Goal: Information Seeking & Learning: Check status

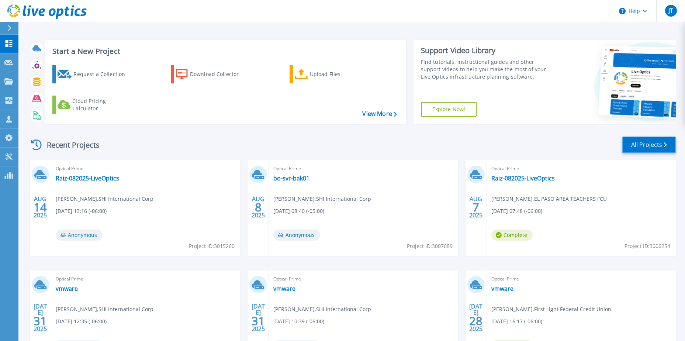
click at [646, 142] on link "All Projects" at bounding box center [650, 145] width 54 height 17
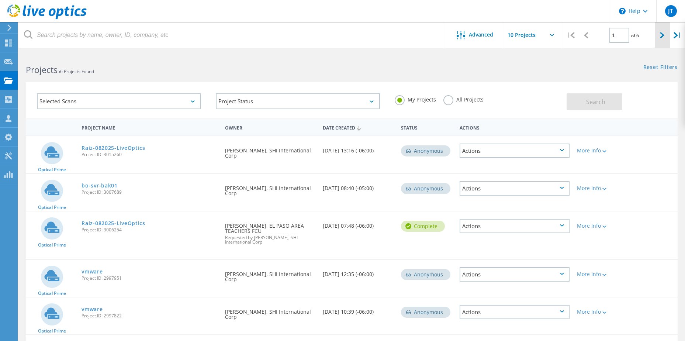
click at [661, 35] on icon at bounding box center [662, 35] width 4 height 6
type input "2"
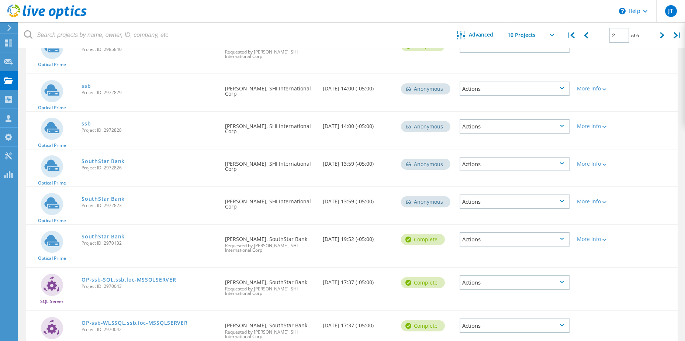
scroll to position [123, 0]
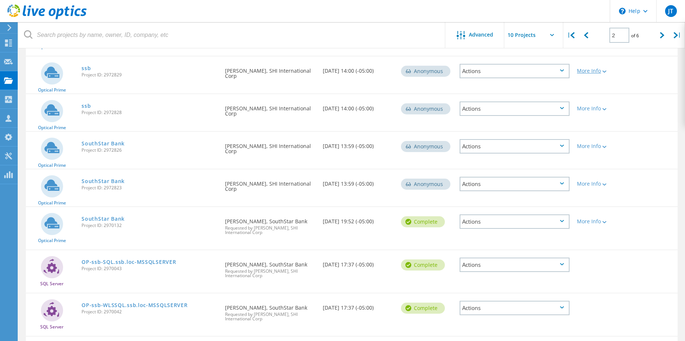
click at [591, 70] on div "More Info" at bounding box center [599, 70] width 45 height 5
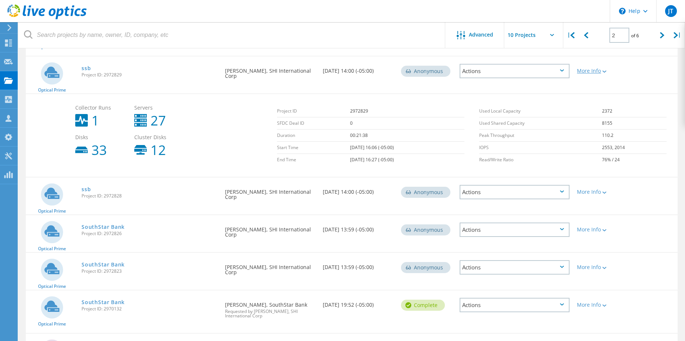
click at [591, 70] on div "More Info" at bounding box center [599, 70] width 45 height 5
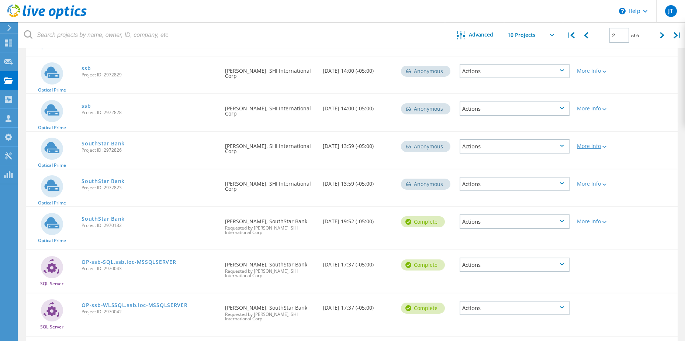
click at [584, 145] on div "More Info" at bounding box center [599, 146] width 45 height 5
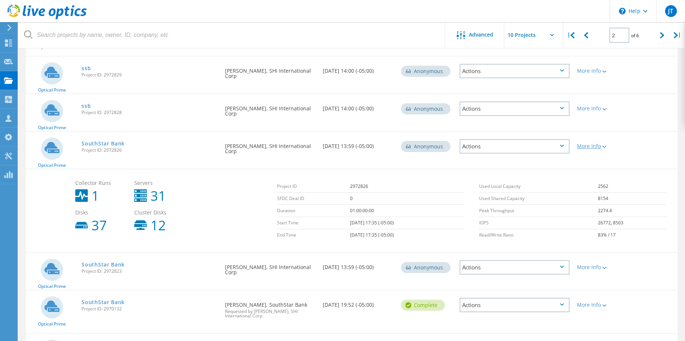
click at [584, 145] on div "More Info" at bounding box center [599, 146] width 45 height 5
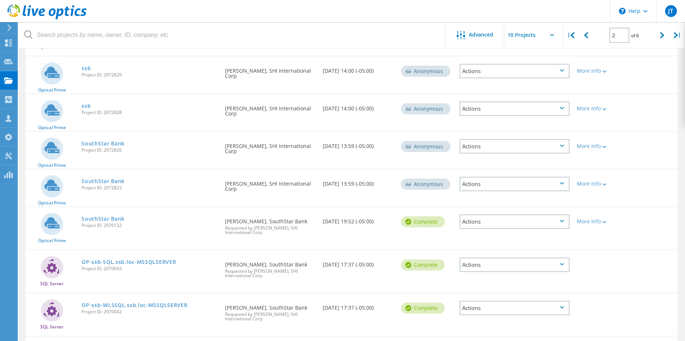
click at [474, 149] on div "Actions" at bounding box center [515, 146] width 110 height 14
click at [489, 154] on div "Share" at bounding box center [515, 152] width 109 height 11
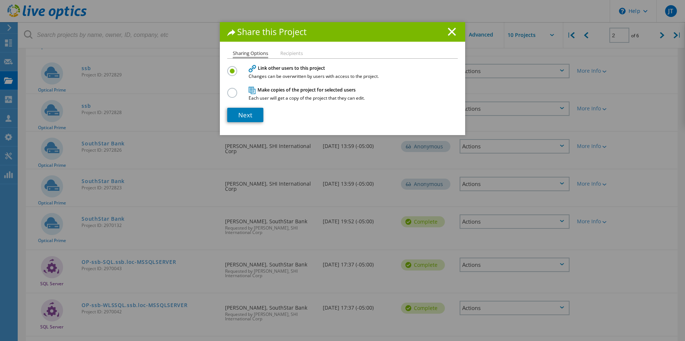
click at [229, 90] on label at bounding box center [233, 89] width 13 height 2
click at [0, 0] on input "radio" at bounding box center [0, 0] width 0 height 0
click at [287, 53] on li "Recipients" at bounding box center [291, 54] width 23 height 6
click at [235, 113] on link "Next" at bounding box center [245, 115] width 36 height 14
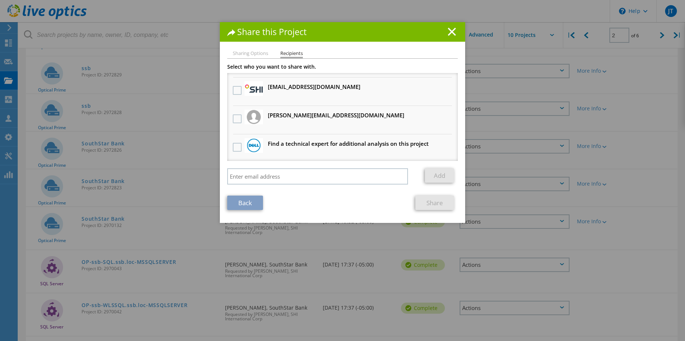
scroll to position [83, 0]
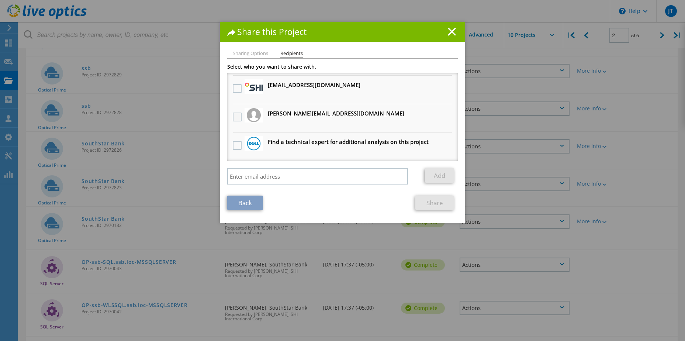
click at [233, 116] on label at bounding box center [238, 117] width 11 height 9
click at [0, 0] on input "checkbox" at bounding box center [0, 0] width 0 height 0
click at [426, 205] on link "Share" at bounding box center [435, 203] width 39 height 14
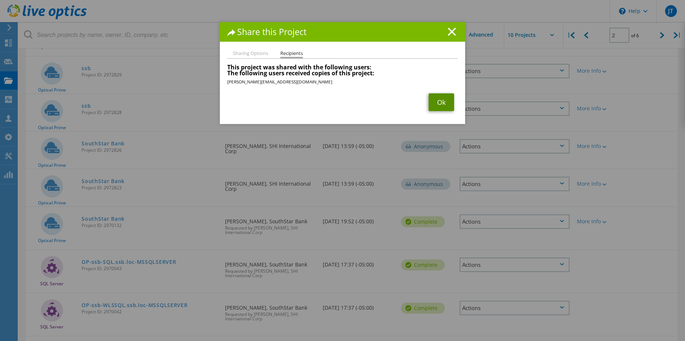
click at [435, 104] on link "Ok" at bounding box center [441, 102] width 25 height 18
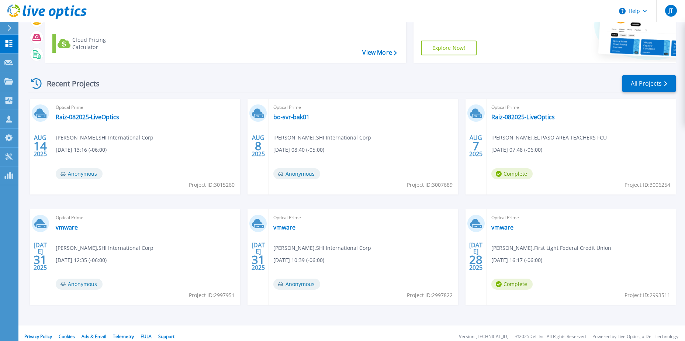
scroll to position [68, 0]
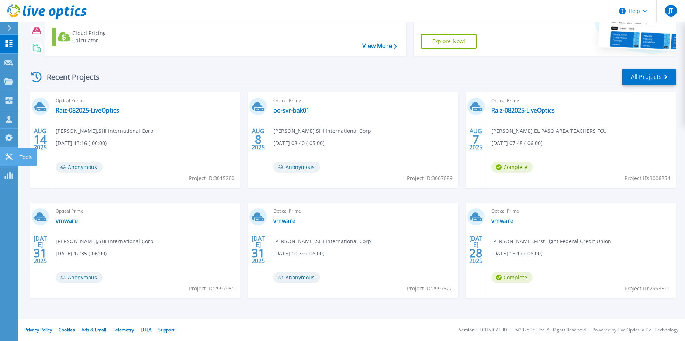
click at [12, 155] on icon at bounding box center [8, 156] width 9 height 7
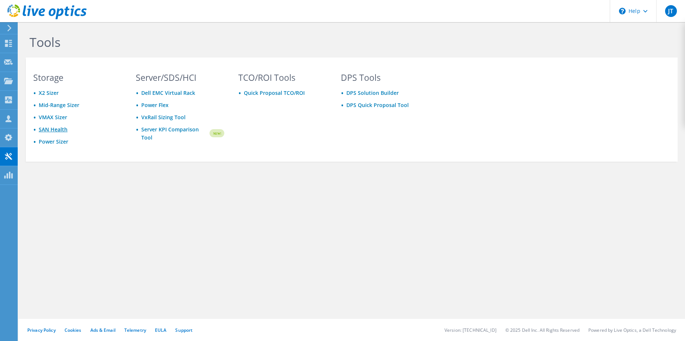
click at [62, 127] on link "SAN Health" at bounding box center [53, 129] width 29 height 7
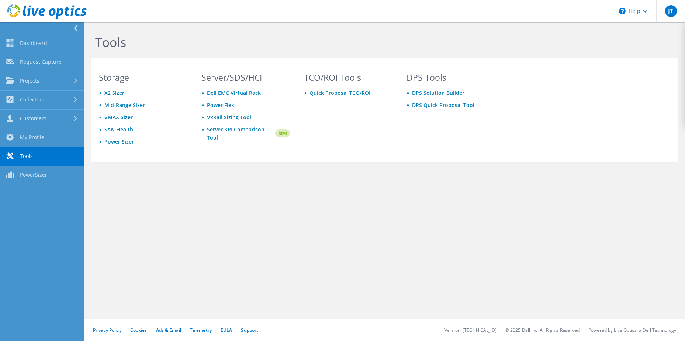
click at [13, 28] on div at bounding box center [40, 28] width 84 height 12
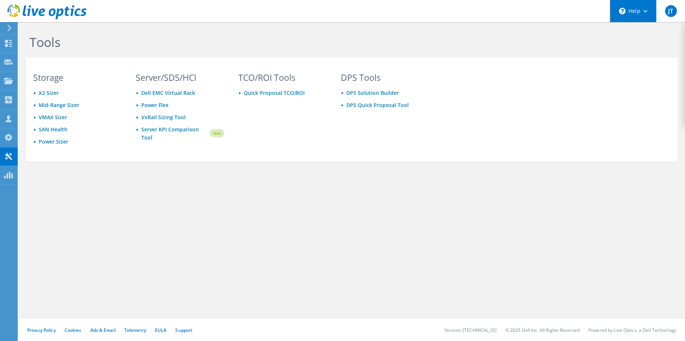
click at [627, 11] on div "\n Help" at bounding box center [633, 11] width 47 height 22
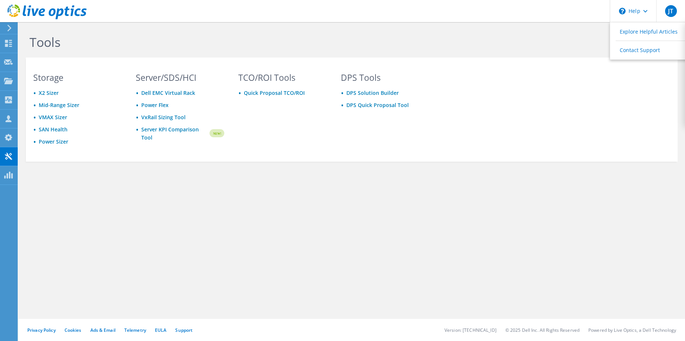
click at [581, 34] on div "Tools Storage X2 Sizer Mid-Range Sizer VMAX Sizer SAN Health Power Sizer Server…" at bounding box center [351, 114] width 667 height 184
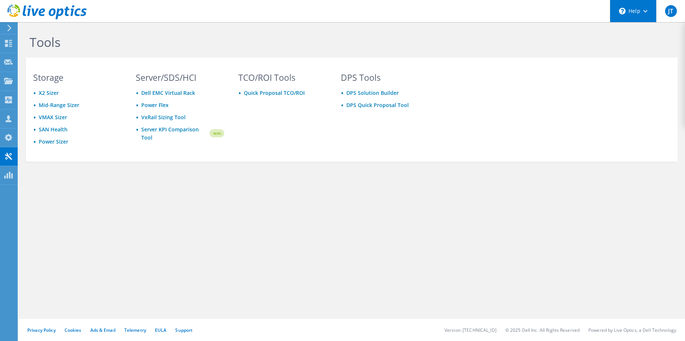
click at [634, 13] on div "\n Help" at bounding box center [633, 11] width 47 height 22
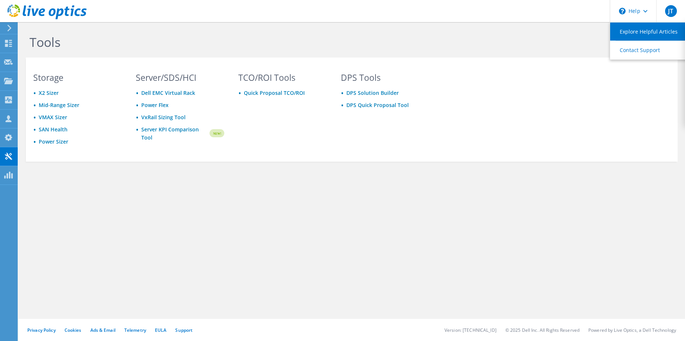
click at [627, 29] on link "Explore Helpful Articles" at bounding box center [651, 32] width 82 height 18
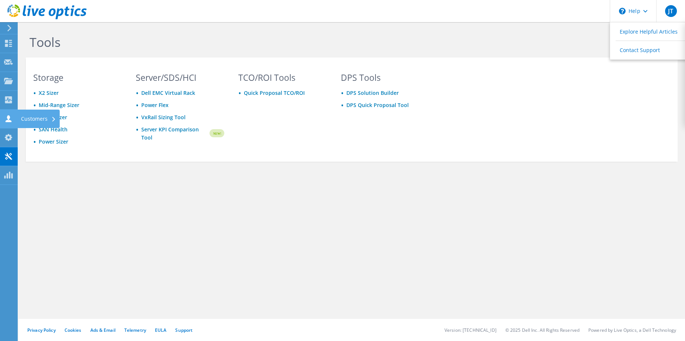
click at [9, 120] on icon at bounding box center [8, 118] width 9 height 7
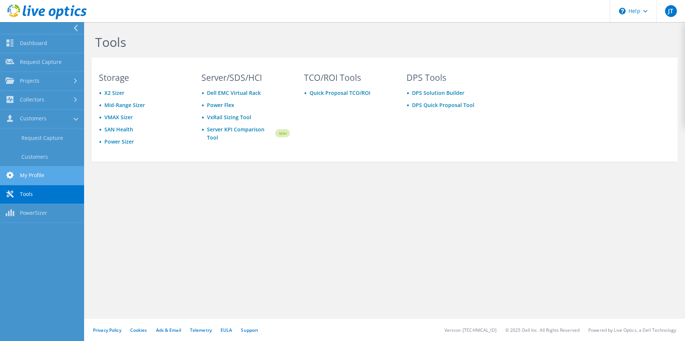
click at [31, 175] on link "My Profile" at bounding box center [42, 175] width 84 height 19
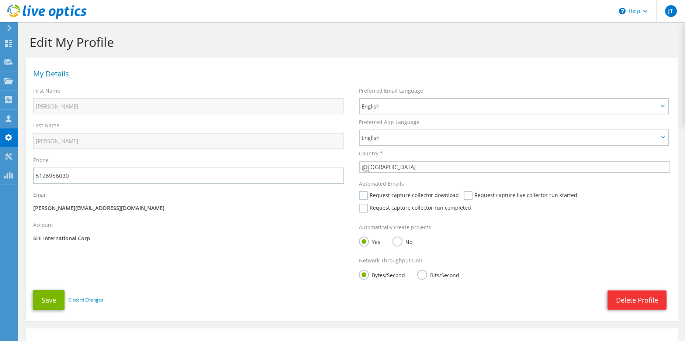
select select "224"
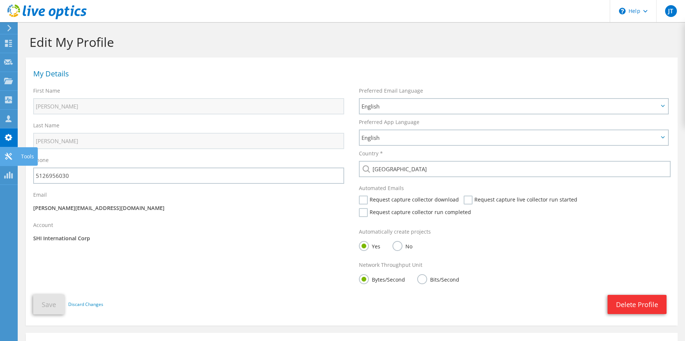
click at [6, 156] on icon at bounding box center [8, 156] width 9 height 7
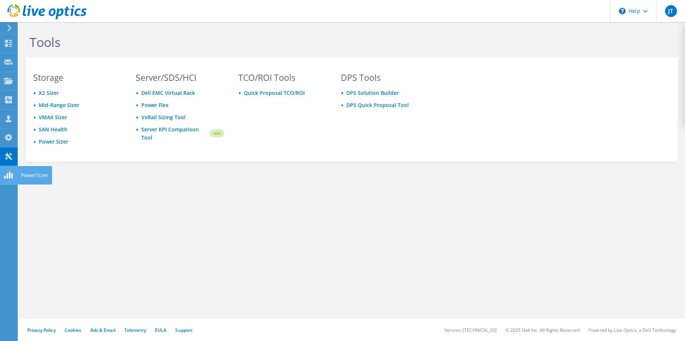
click at [11, 175] on use at bounding box center [8, 175] width 8 height 7
click at [11, 45] on use at bounding box center [8, 43] width 7 height 7
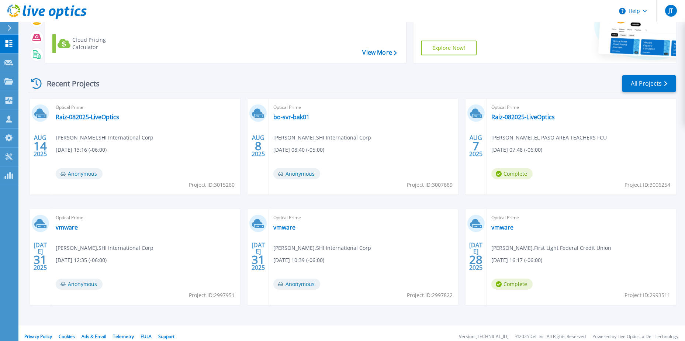
scroll to position [68, 0]
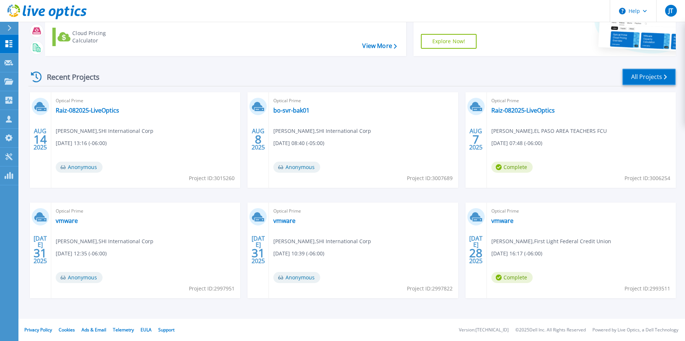
click at [636, 75] on link "All Projects" at bounding box center [650, 77] width 54 height 17
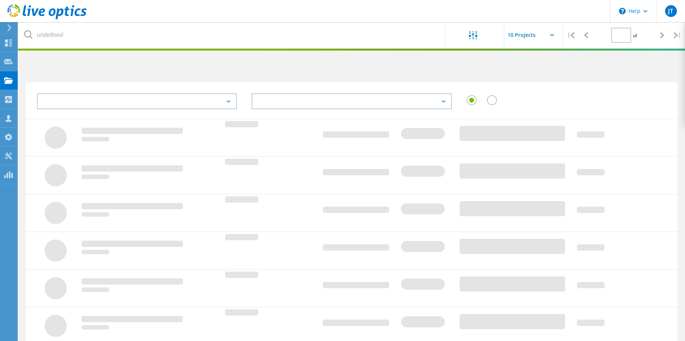
type input "1"
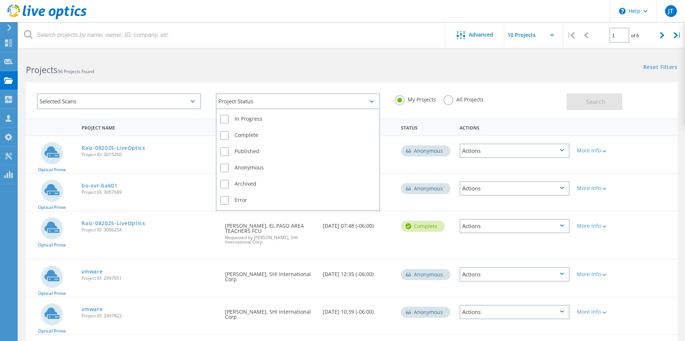
click at [295, 101] on div "Project Status" at bounding box center [298, 101] width 164 height 16
click at [236, 155] on label "Published" at bounding box center [297, 151] width 155 height 9
click at [0, 0] on input "Published" at bounding box center [0, 0] width 0 height 0
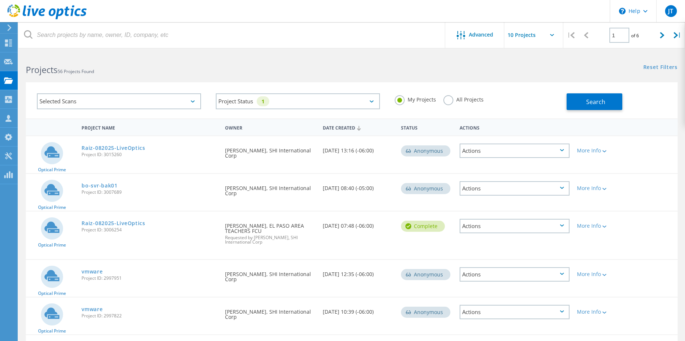
click at [405, 113] on div "My Projects All Projects" at bounding box center [477, 99] width 179 height 27
click at [591, 105] on span "Search" at bounding box center [595, 102] width 19 height 8
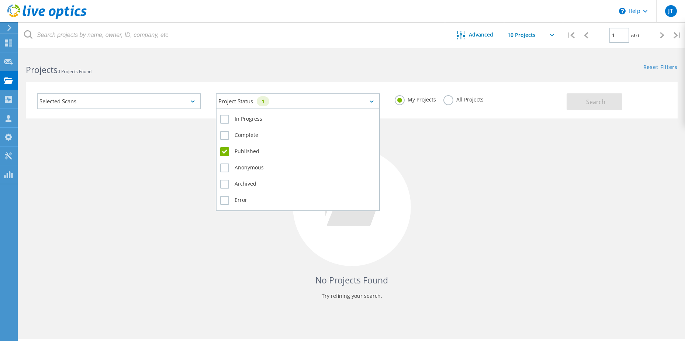
click at [337, 101] on div "Project Status 1" at bounding box center [298, 101] width 164 height 16
click at [249, 135] on label "Complete" at bounding box center [297, 135] width 155 height 9
click at [0, 0] on input "Complete" at bounding box center [0, 0] width 0 height 0
click at [225, 138] on label "Complete" at bounding box center [297, 135] width 155 height 9
click at [0, 0] on input "Complete" at bounding box center [0, 0] width 0 height 0
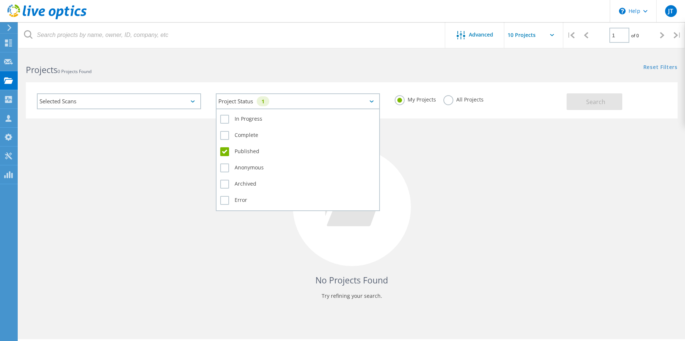
click at [225, 152] on label "Published" at bounding box center [297, 151] width 155 height 9
click at [0, 0] on input "Published" at bounding box center [0, 0] width 0 height 0
click at [225, 168] on label "Anonymous" at bounding box center [297, 167] width 155 height 9
click at [0, 0] on input "Anonymous" at bounding box center [0, 0] width 0 height 0
click at [223, 119] on label "In Progress" at bounding box center [297, 119] width 155 height 9
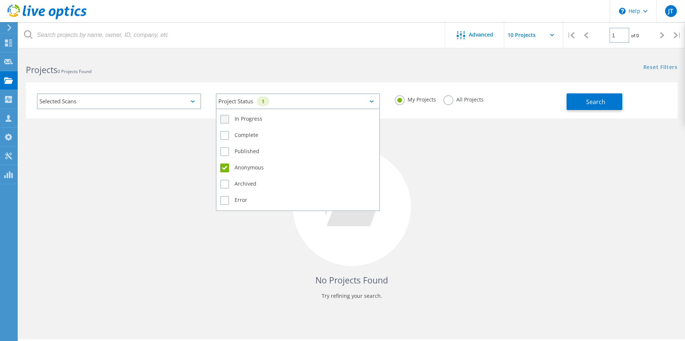
click at [0, 0] on input "In Progress" at bounding box center [0, 0] width 0 height 0
click at [234, 186] on label "Archived" at bounding box center [297, 184] width 155 height 9
click at [0, 0] on input "Archived" at bounding box center [0, 0] width 0 height 0
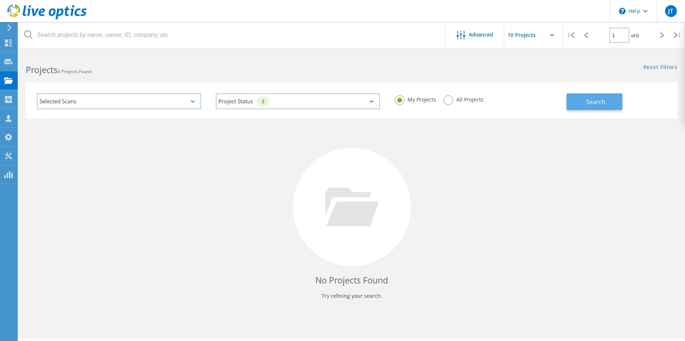
click at [579, 100] on button "Search" at bounding box center [595, 101] width 56 height 17
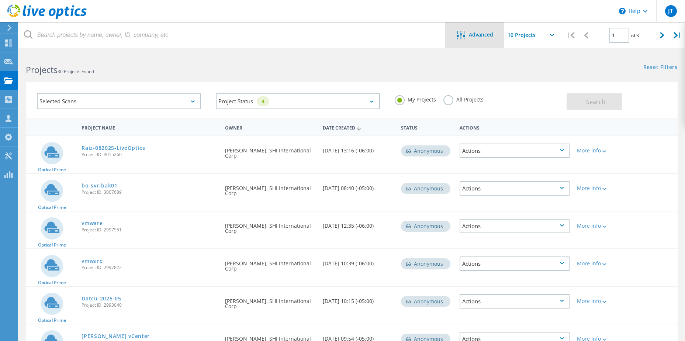
click at [484, 34] on span "Advanced" at bounding box center [481, 34] width 24 height 5
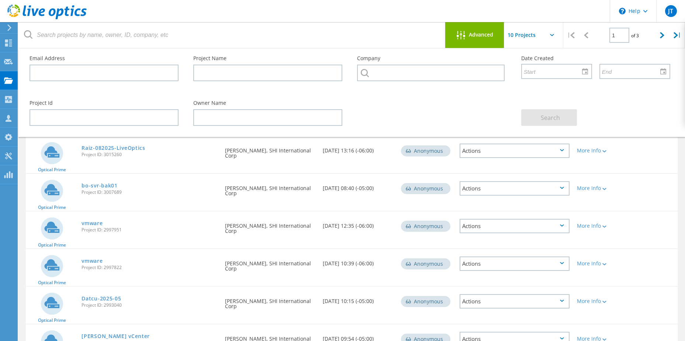
click at [157, 82] on div "Email Address" at bounding box center [104, 68] width 164 height 40
click at [153, 75] on input "text" at bounding box center [104, 73] width 149 height 17
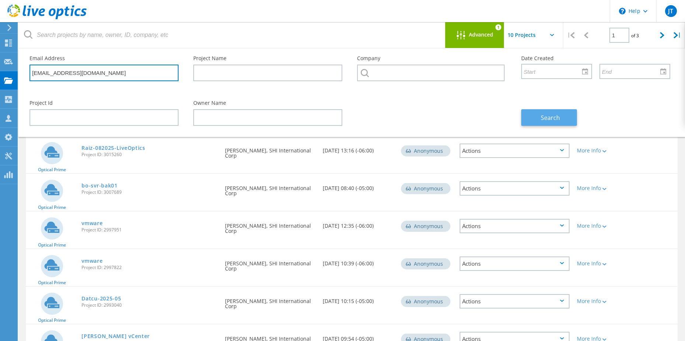
type input "[EMAIL_ADDRESS][DOMAIN_NAME]"
click at [536, 114] on button "Search" at bounding box center [549, 117] width 56 height 17
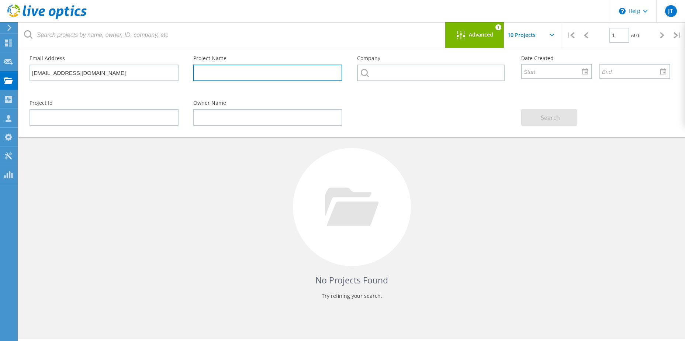
click at [286, 76] on input "text" at bounding box center [267, 73] width 149 height 17
type input "south"
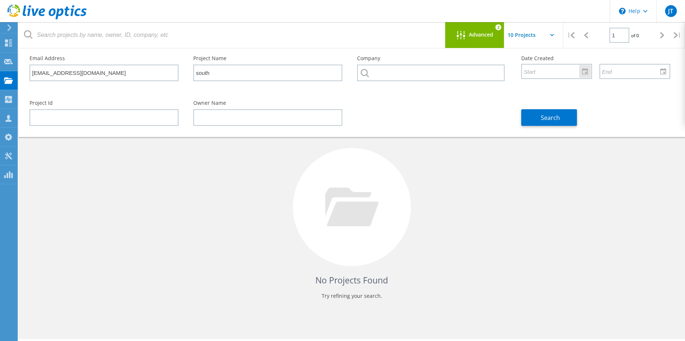
click at [572, 72] on input "text" at bounding box center [554, 71] width 64 height 14
click at [590, 71] on div at bounding box center [585, 71] width 12 height 13
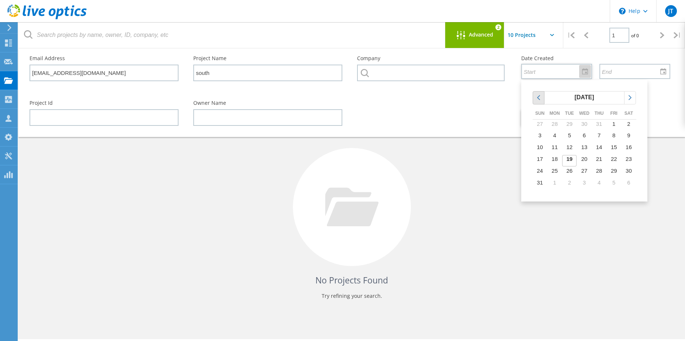
click at [541, 99] on icon "chevronleft" at bounding box center [539, 97] width 7 height 7
click at [568, 124] on span "1" at bounding box center [569, 124] width 3 height 6
type input "[DATE]"
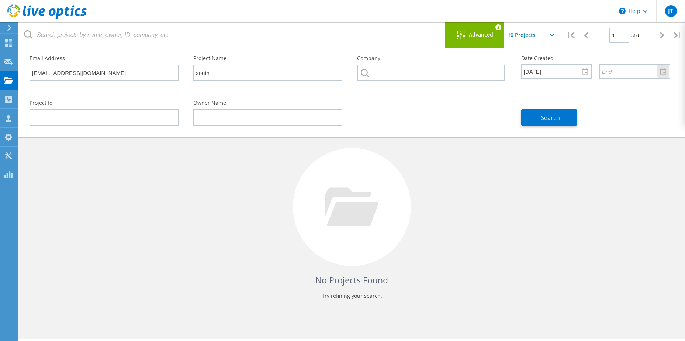
click at [666, 74] on div at bounding box center [664, 71] width 12 height 13
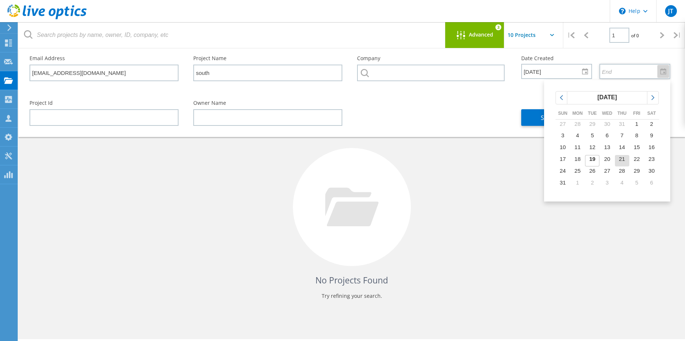
drag, startPoint x: 617, startPoint y: 159, endPoint x: 612, endPoint y: 159, distance: 5.5
click at [617, 159] on td "21" at bounding box center [622, 161] width 15 height 12
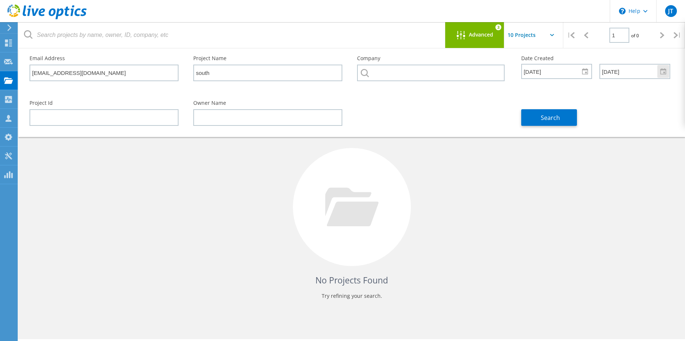
click at [663, 78] on div at bounding box center [664, 71] width 12 height 13
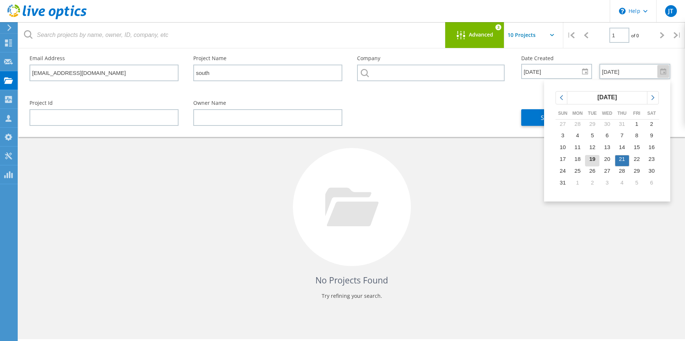
click at [594, 158] on span "19" at bounding box center [593, 159] width 6 height 6
type input "[DATE]"
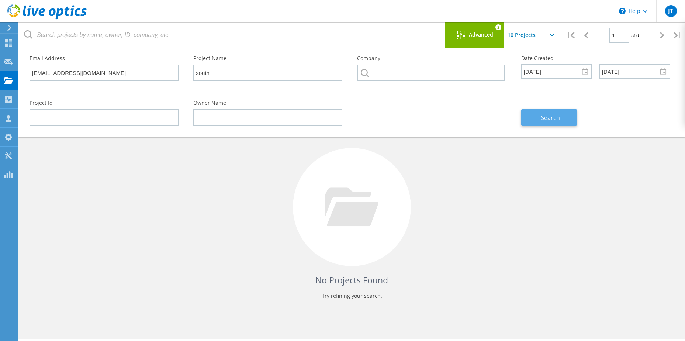
click at [537, 114] on button "Search" at bounding box center [549, 117] width 56 height 17
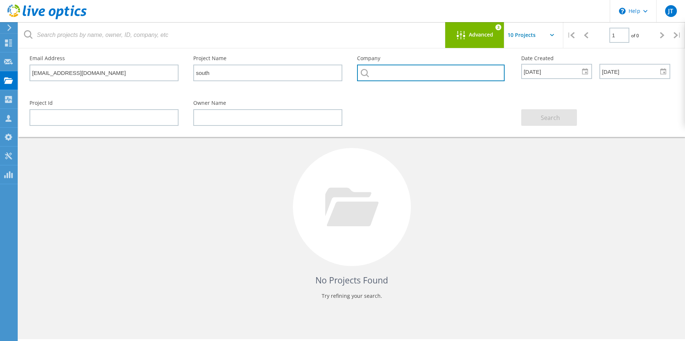
click at [400, 75] on input "text" at bounding box center [430, 73] width 147 height 17
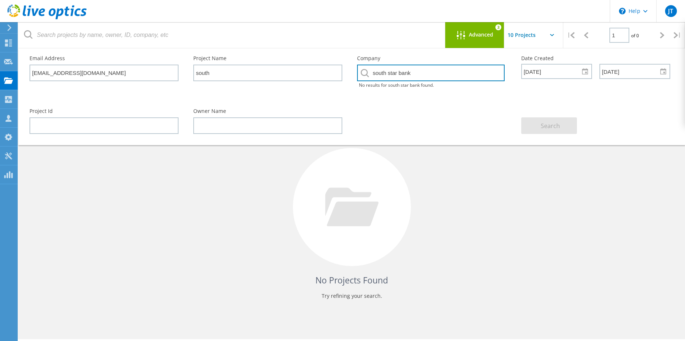
type input "south star bank"
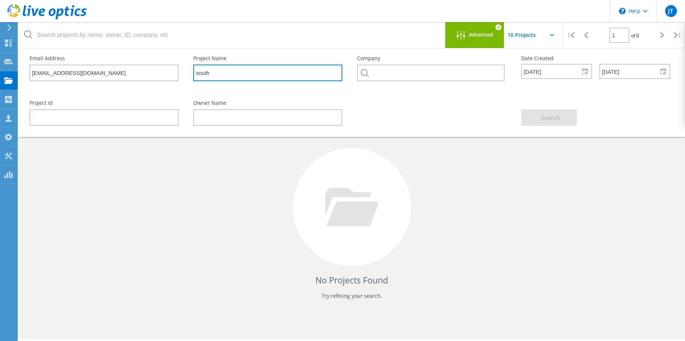
type input "="
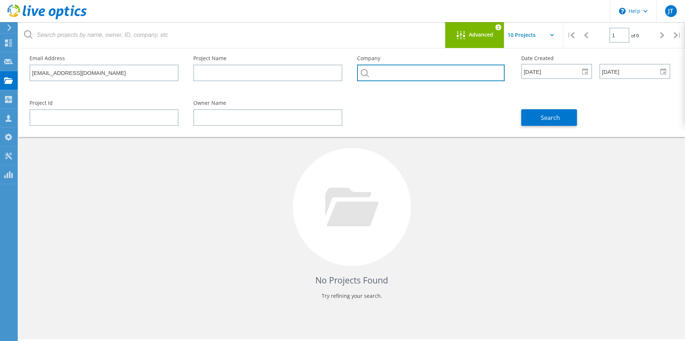
click at [407, 81] on input "text" at bounding box center [430, 73] width 147 height 17
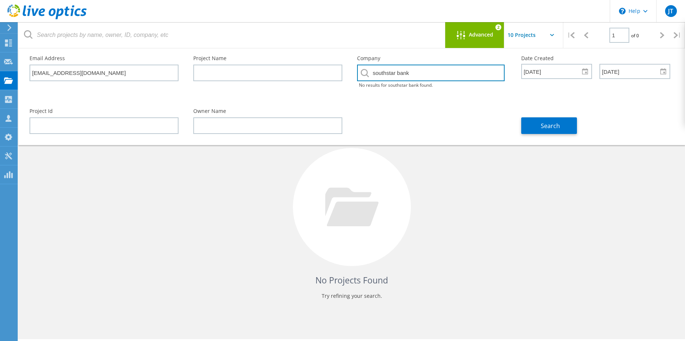
type input "southstar bank"
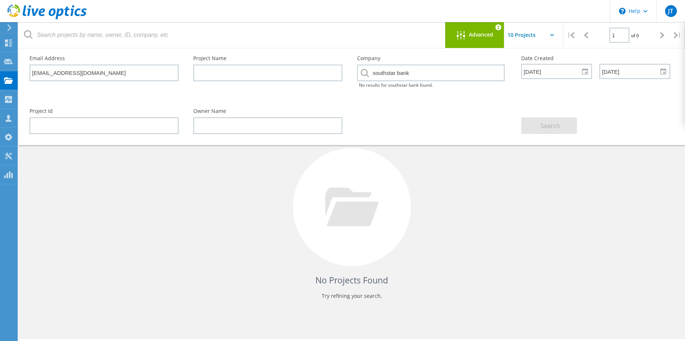
click at [540, 38] on input "text" at bounding box center [542, 35] width 74 height 26
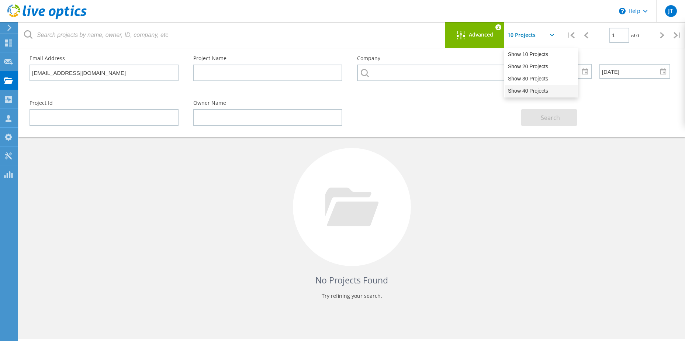
click at [542, 92] on div "Show 40 Projects" at bounding box center [541, 91] width 73 height 12
type input "Show 40 Projects"
click at [497, 27] on icon "2" at bounding box center [499, 27] width 6 height 0
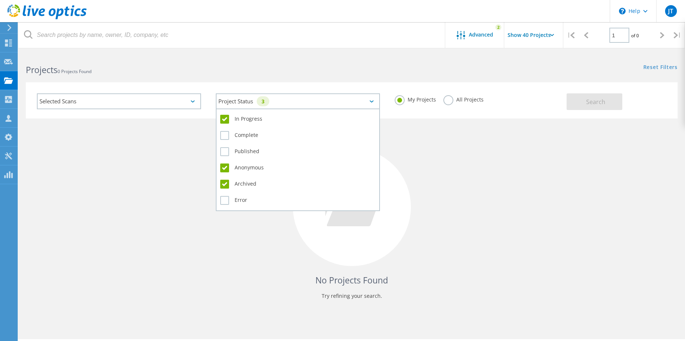
click at [324, 100] on div "Project Status 3" at bounding box center [298, 101] width 164 height 16
